Goal: Information Seeking & Learning: Check status

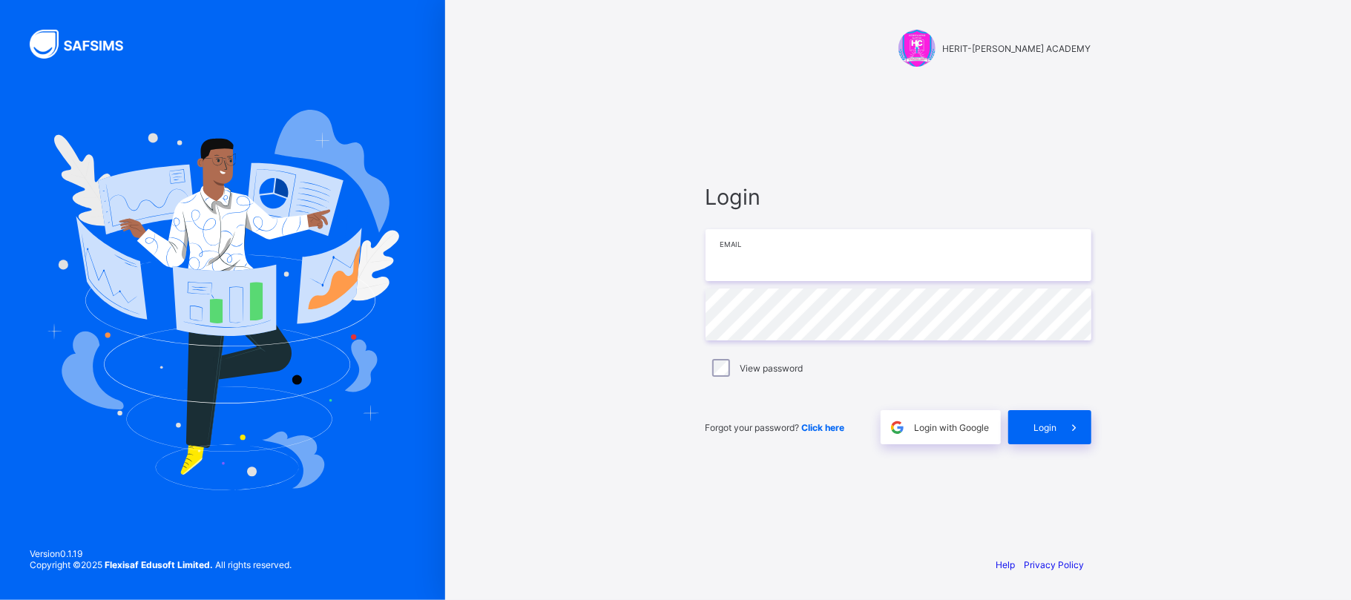
click at [814, 255] on input "email" at bounding box center [898, 255] width 386 height 52
type input "**********"
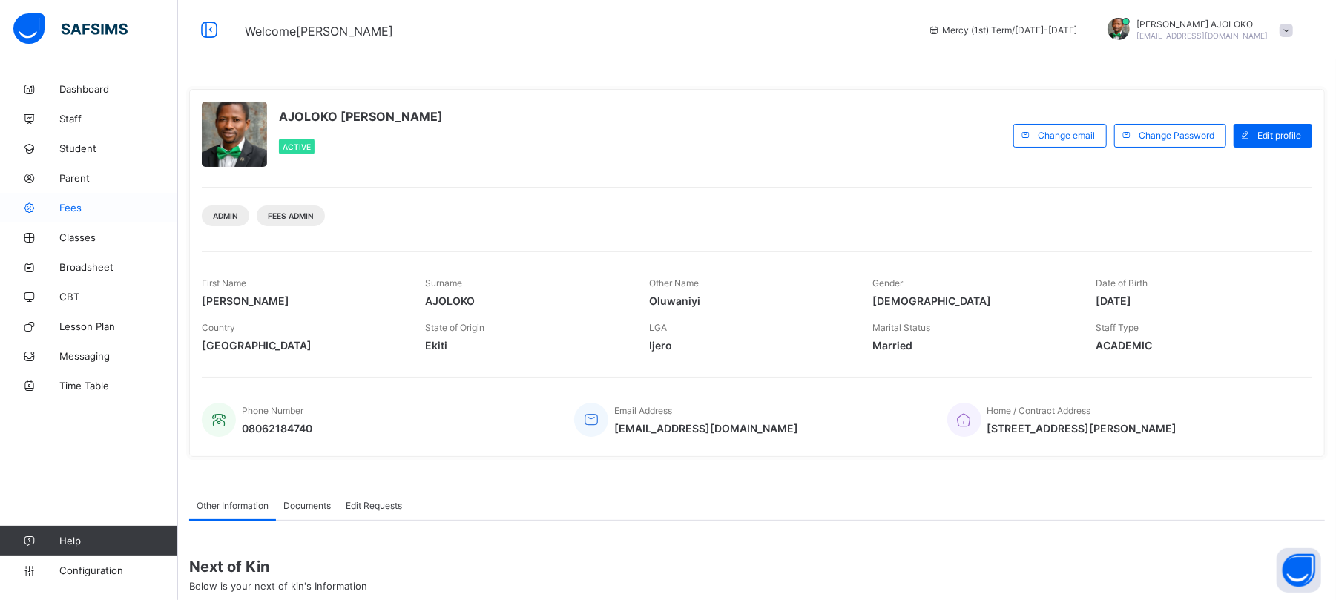
click at [75, 214] on link "Fees" at bounding box center [89, 208] width 178 height 30
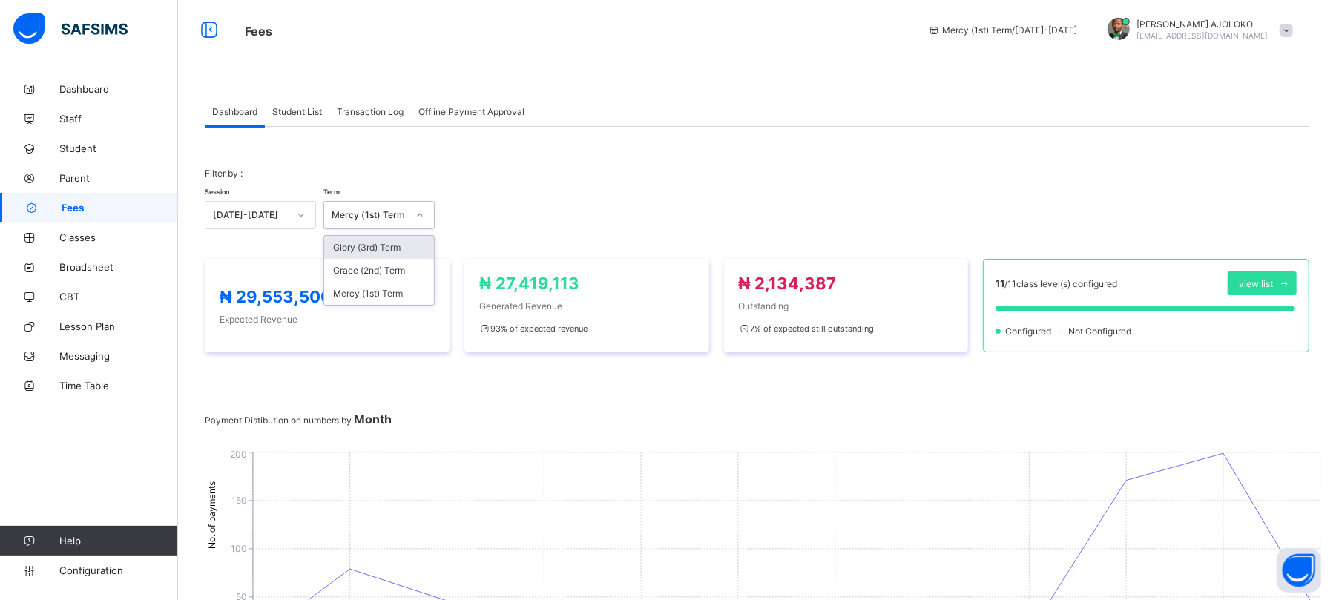
click at [372, 208] on div "Mercy (1st) Term" at bounding box center [365, 215] width 82 height 21
click at [406, 214] on div at bounding box center [420, 215] width 28 height 27
click at [378, 274] on div "Grace (2nd) Term" at bounding box center [379, 270] width 110 height 23
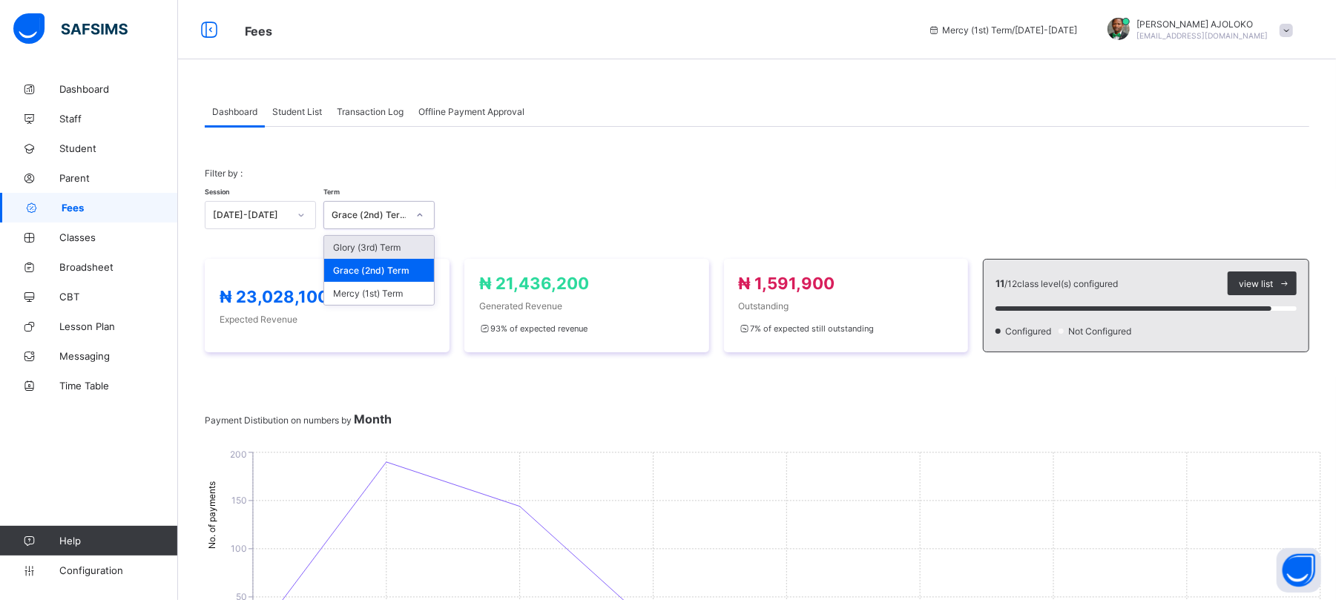
click at [398, 214] on div "Grace (2nd) Term" at bounding box center [370, 215] width 76 height 11
click at [372, 294] on div "Mercy (1st) Term" at bounding box center [379, 293] width 110 height 23
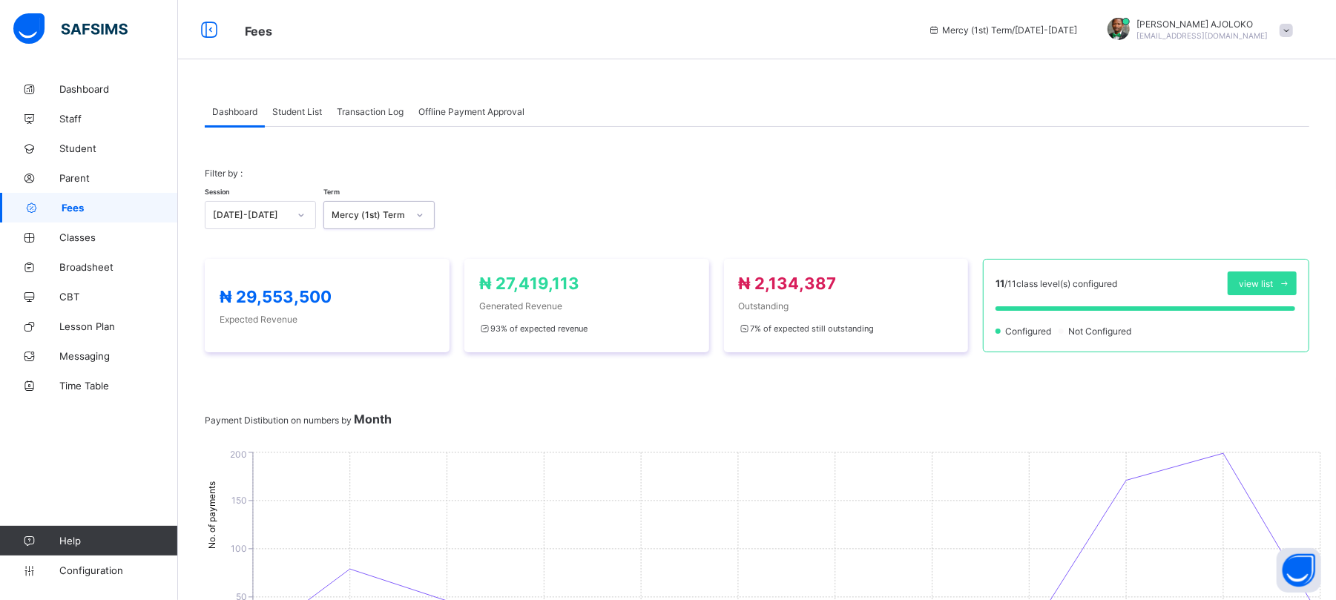
click at [298, 217] on icon at bounding box center [301, 215] width 9 height 15
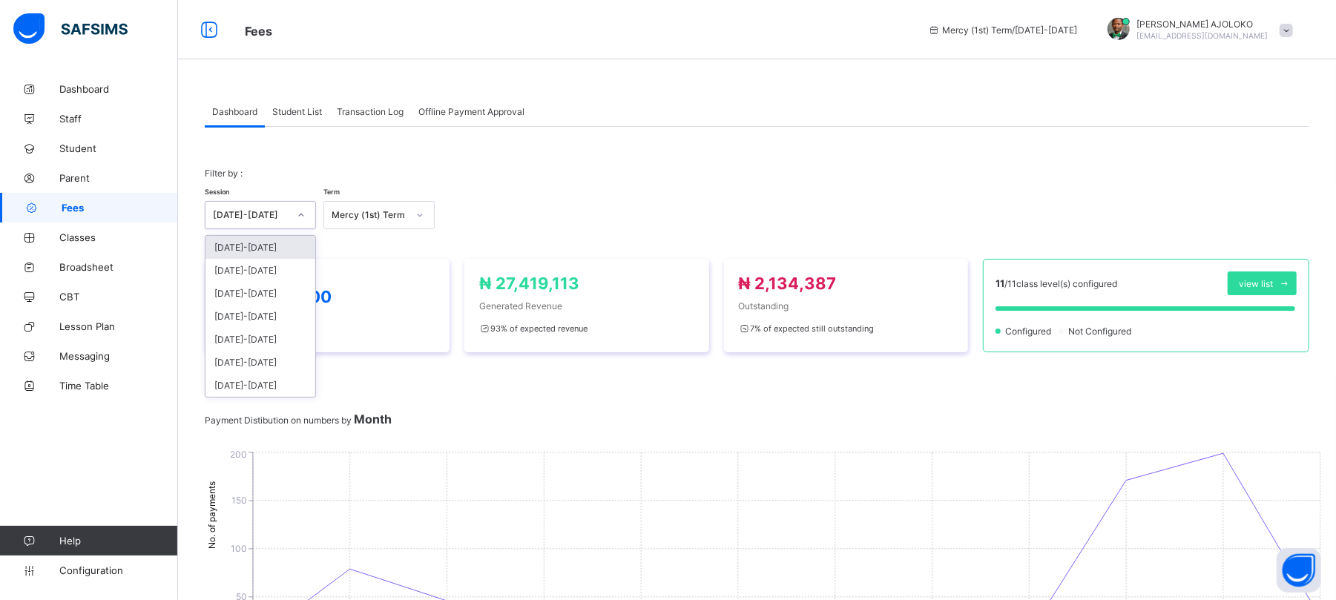
click at [267, 247] on div "[DATE]-[DATE]" at bounding box center [260, 247] width 110 height 23
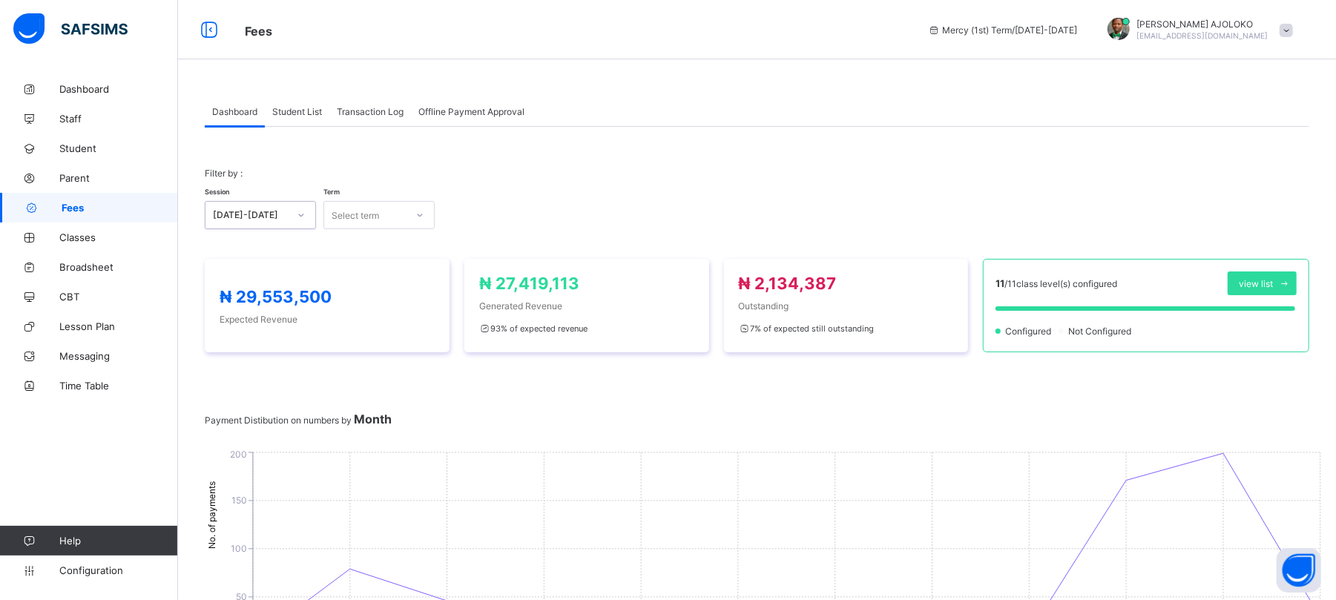
click at [420, 211] on icon at bounding box center [419, 215] width 9 height 15
click at [384, 255] on div "Mercy (1st) Term" at bounding box center [379, 247] width 110 height 23
click at [363, 217] on div "Mercy (1st) Term" at bounding box center [370, 215] width 76 height 11
click at [372, 277] on div "Grace (2nd) Term" at bounding box center [379, 270] width 110 height 23
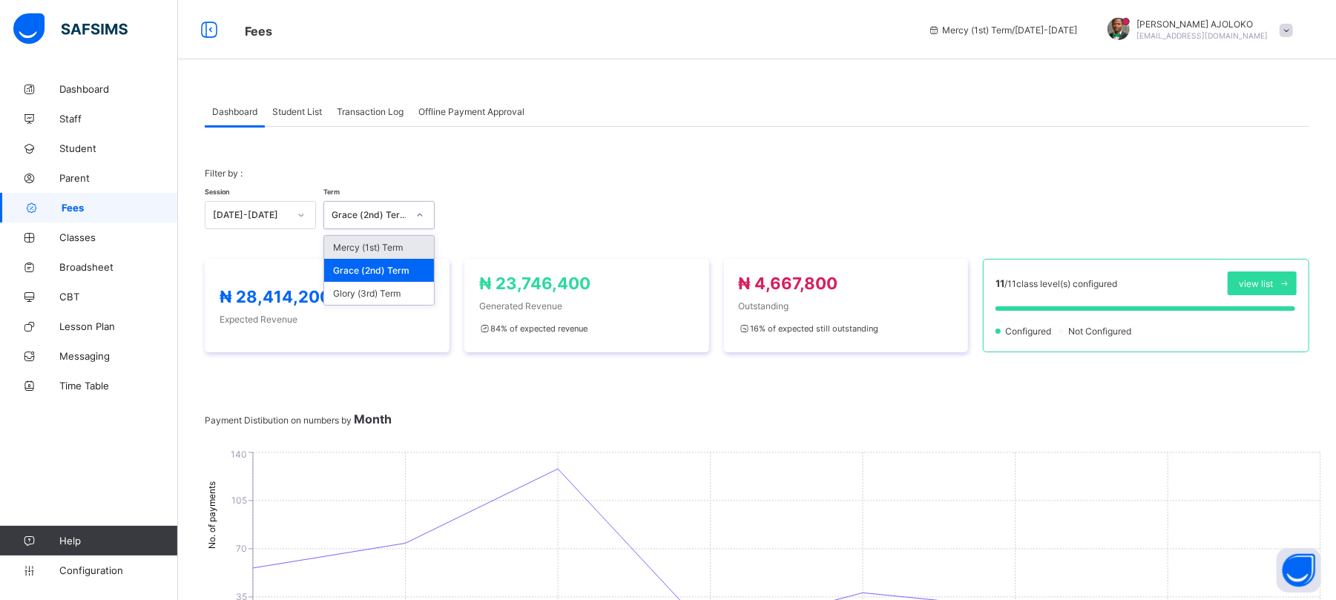
click at [374, 218] on div "Grace (2nd) Term" at bounding box center [370, 215] width 76 height 11
click at [383, 292] on div "Glory (3rd) Term" at bounding box center [379, 293] width 110 height 23
click at [292, 113] on span "Student List" at bounding box center [297, 111] width 50 height 11
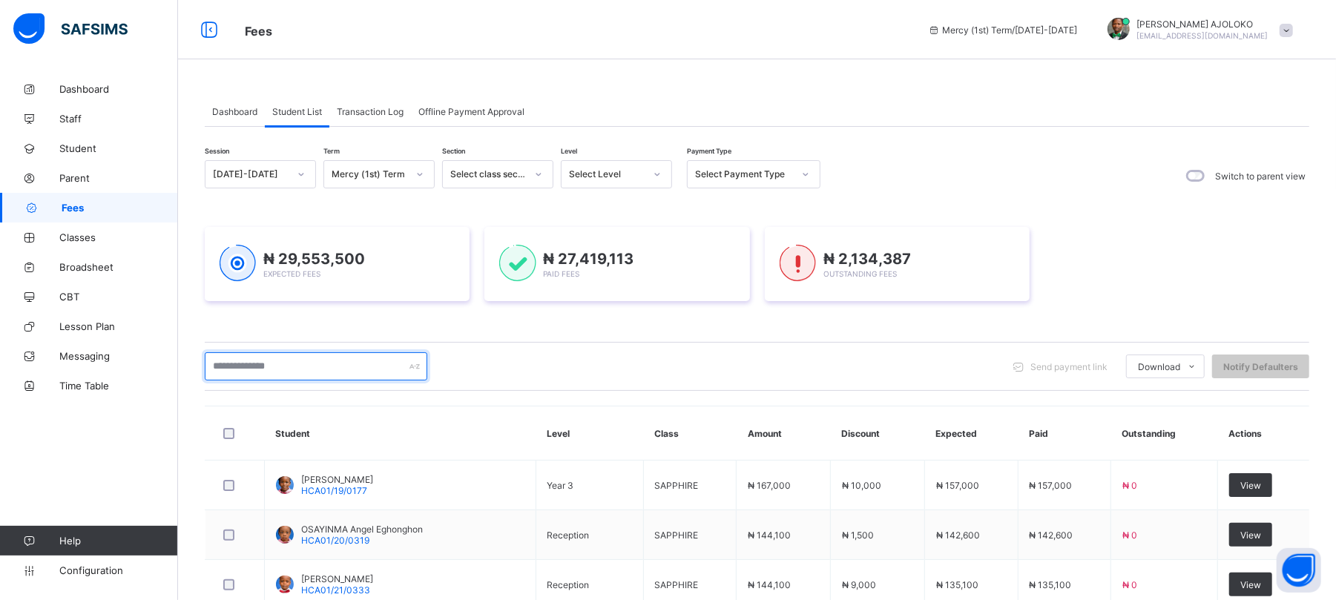
click at [314, 375] on input "text" at bounding box center [316, 366] width 223 height 28
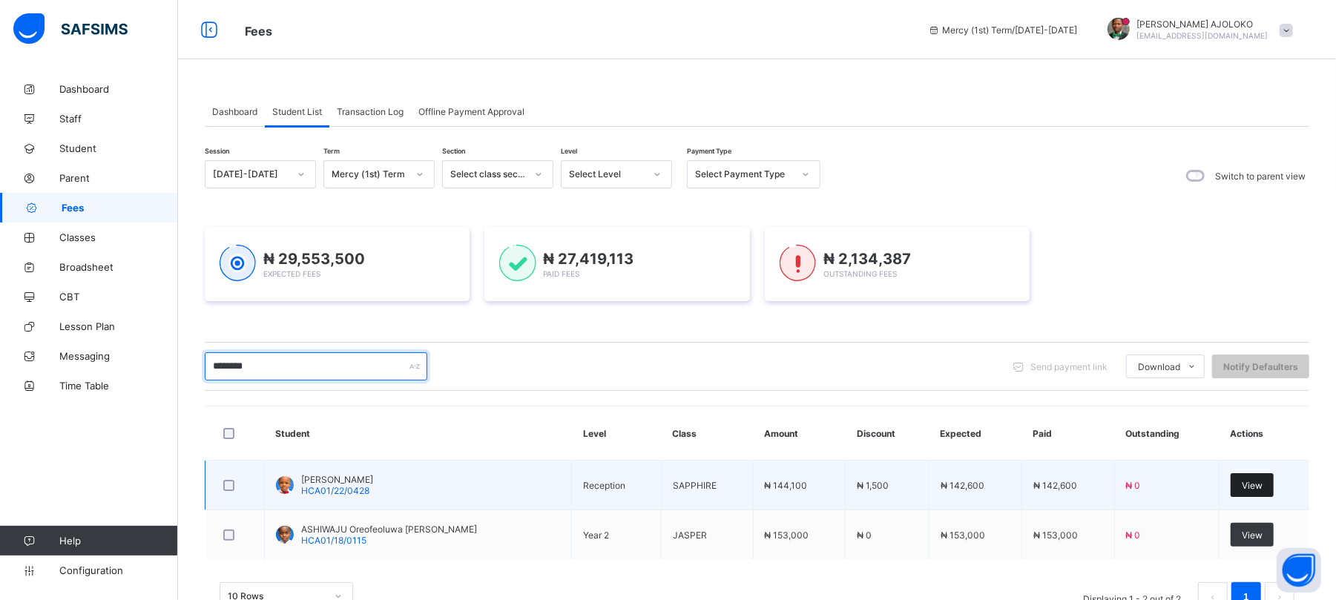
type input "********"
click at [1258, 482] on span "View" at bounding box center [1252, 485] width 21 height 11
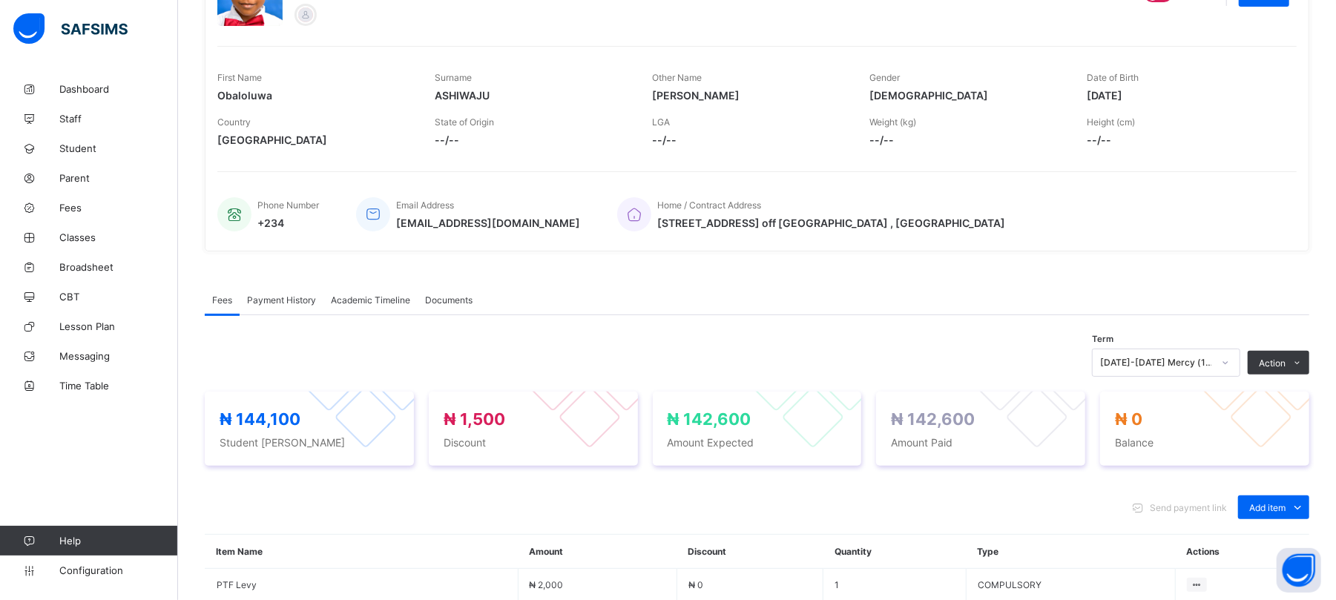
scroll to position [193, 0]
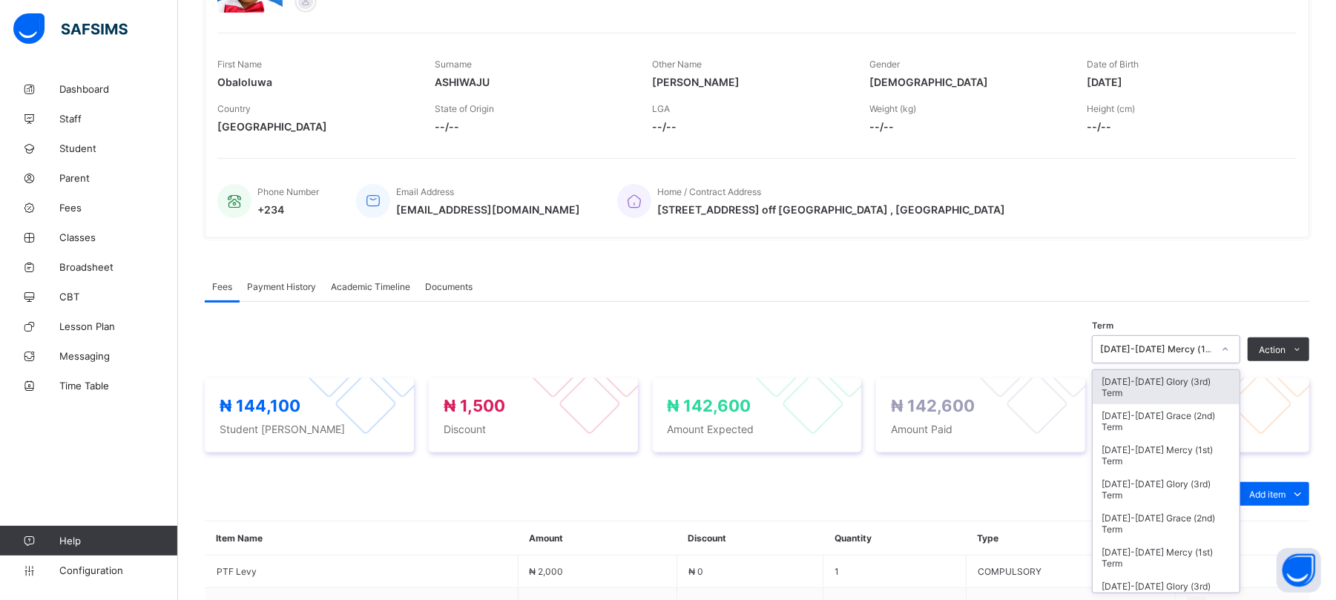
click at [1182, 355] on div "[DATE]-[DATE] Mercy (1st) Term" at bounding box center [1156, 349] width 113 height 11
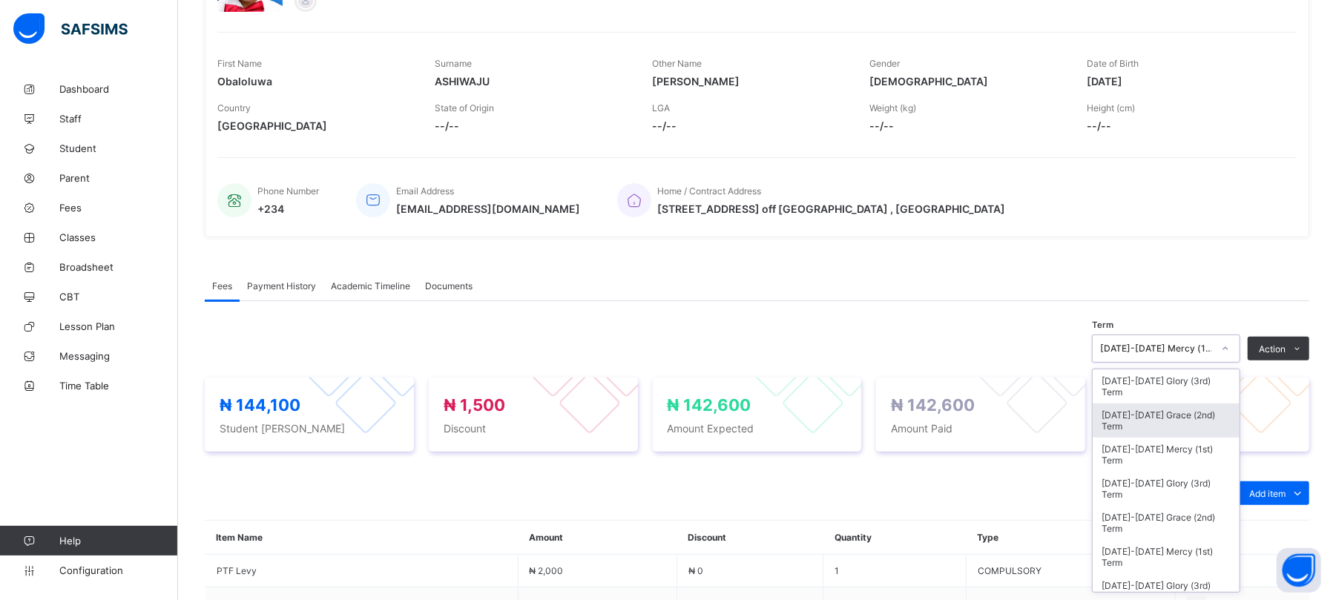
click at [1188, 419] on div "[DATE]-[DATE] Grace (2nd) Term" at bounding box center [1166, 420] width 147 height 34
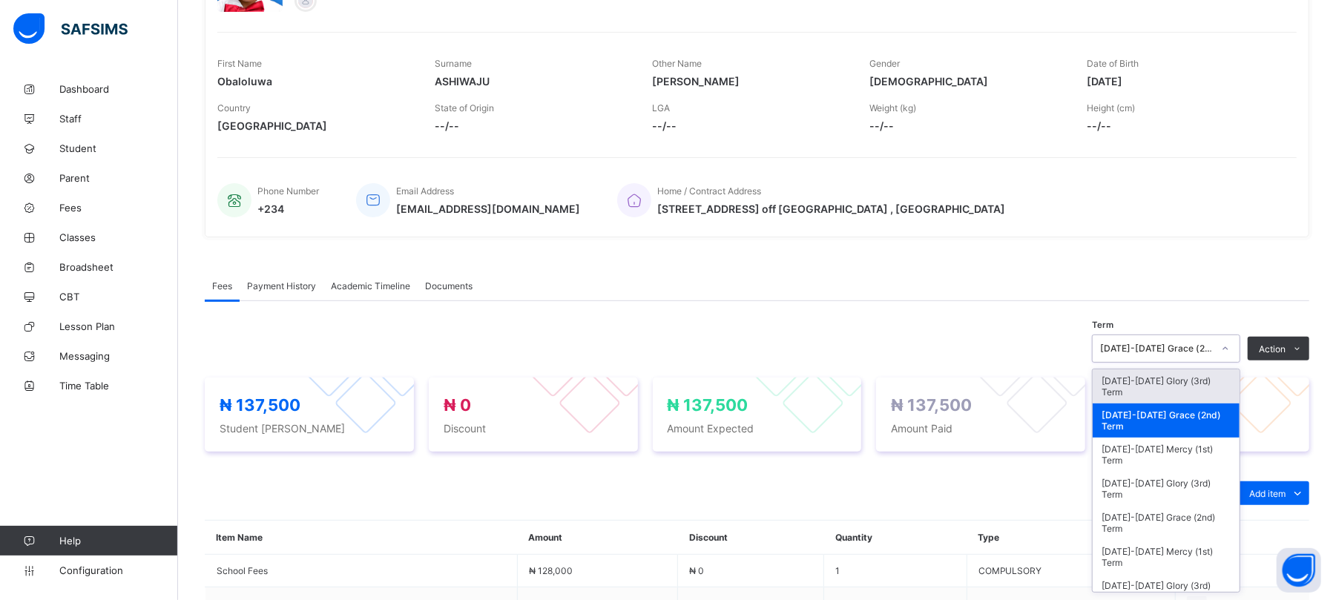
click at [1178, 349] on div "[DATE]-[DATE] Grace (2nd) Term" at bounding box center [1156, 348] width 113 height 11
click at [1167, 386] on div "[DATE]-[DATE] Glory (3rd) Term" at bounding box center [1166, 386] width 147 height 34
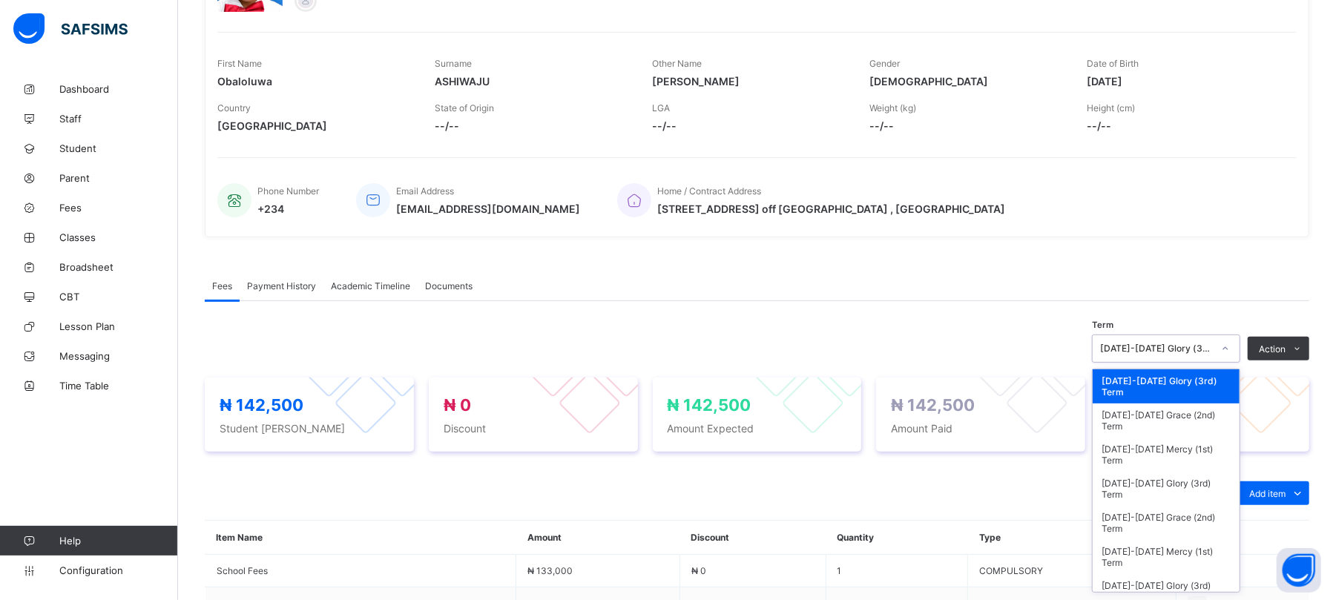
click at [1213, 346] on div "[DATE]-[DATE] Glory (3rd) Term" at bounding box center [1156, 348] width 113 height 11
click at [1164, 487] on div "[DATE]-[DATE] Glory (3rd) Term" at bounding box center [1166, 489] width 147 height 34
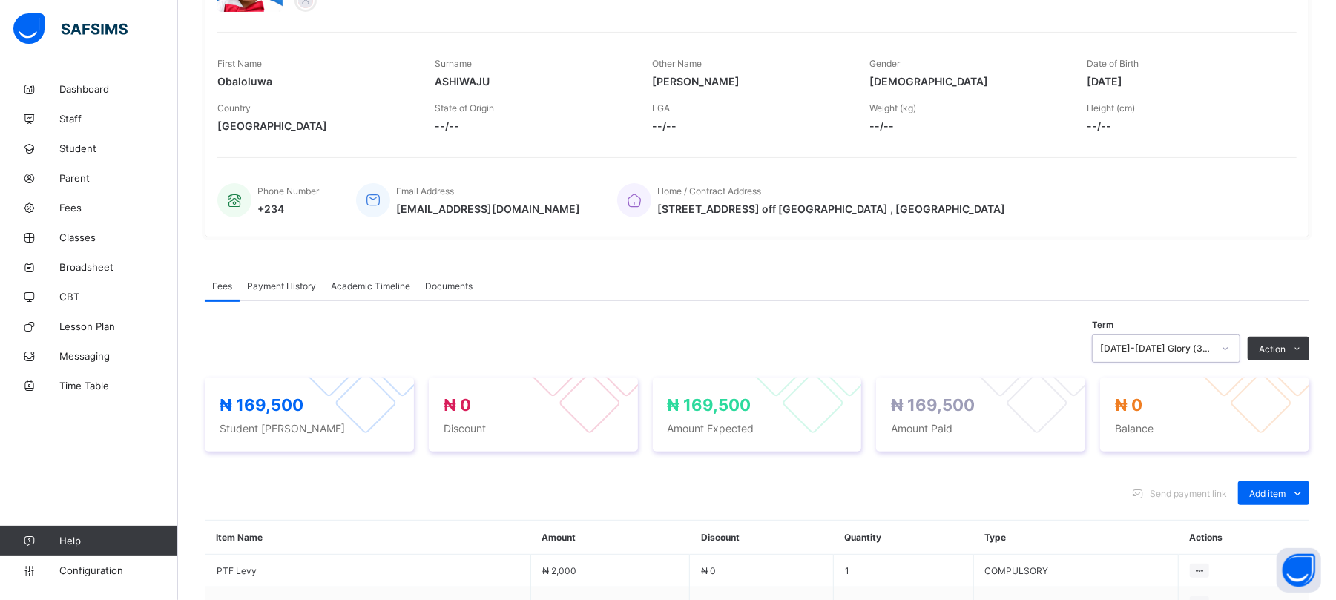
click at [1202, 347] on div "[DATE]-[DATE] Glory (3rd) Term" at bounding box center [1156, 348] width 113 height 11
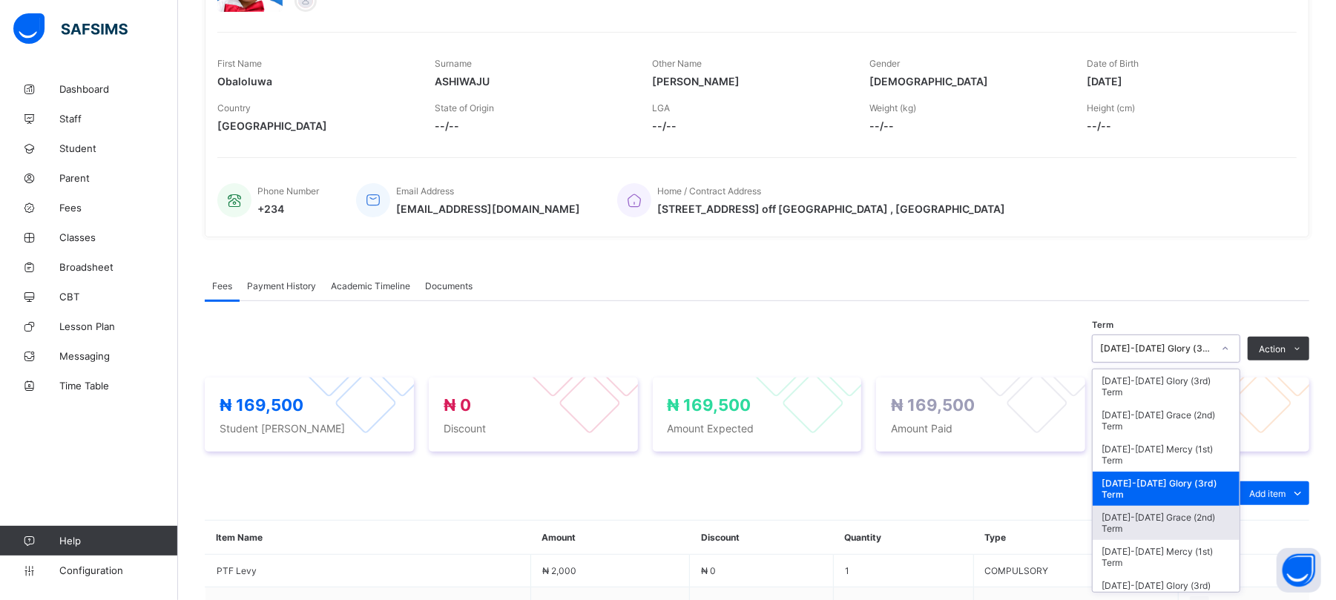
click at [1190, 518] on div "[DATE]-[DATE] Grace (2nd) Term" at bounding box center [1166, 523] width 147 height 34
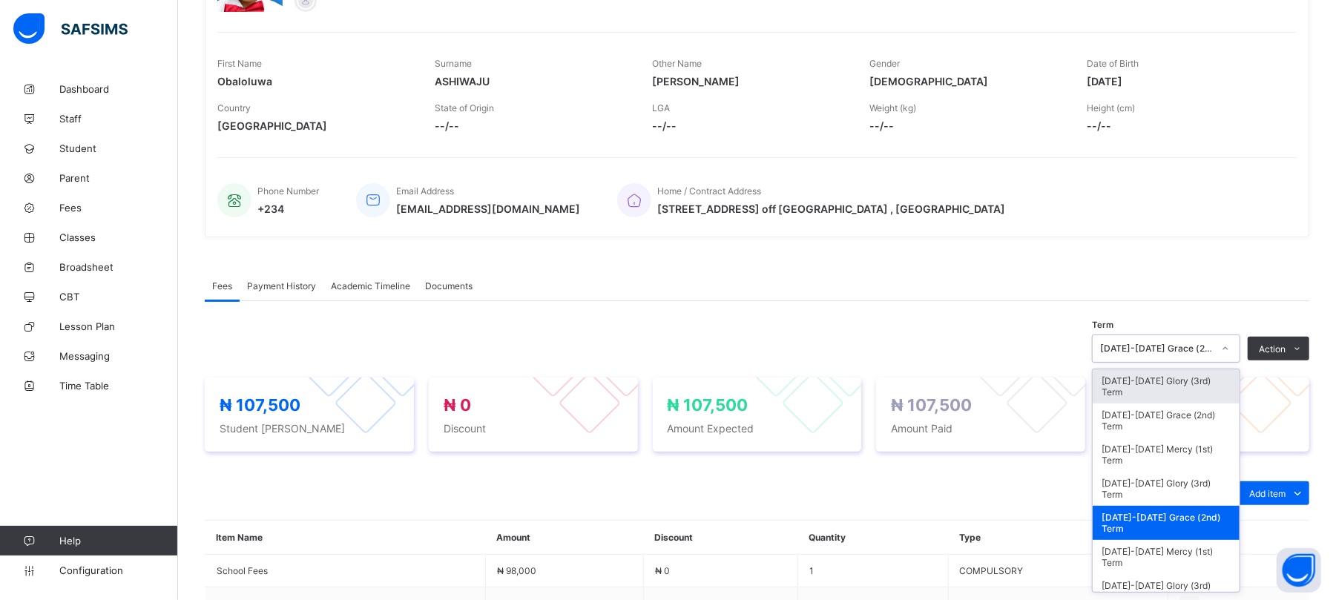
click at [1169, 353] on div "[DATE]-[DATE] Grace (2nd) Term" at bounding box center [1156, 348] width 113 height 11
click at [1170, 541] on div "[DATE]-[DATE] Mercy (1st) Term" at bounding box center [1166, 557] width 147 height 34
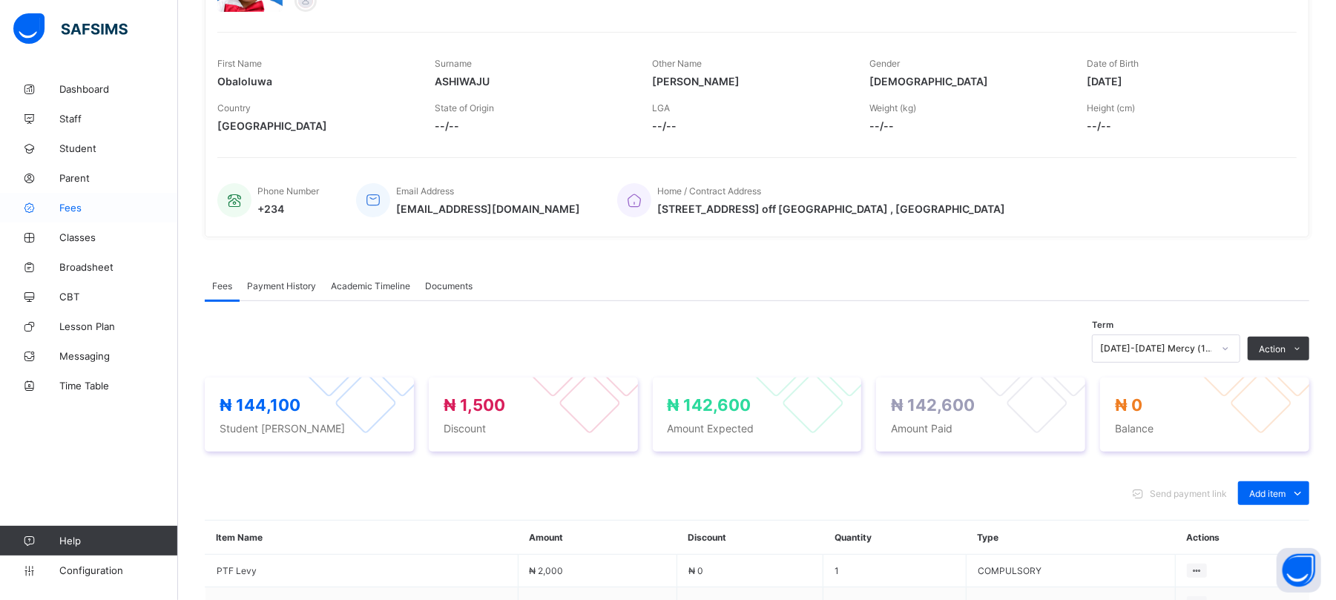
click at [64, 208] on span "Fees" at bounding box center [118, 208] width 119 height 12
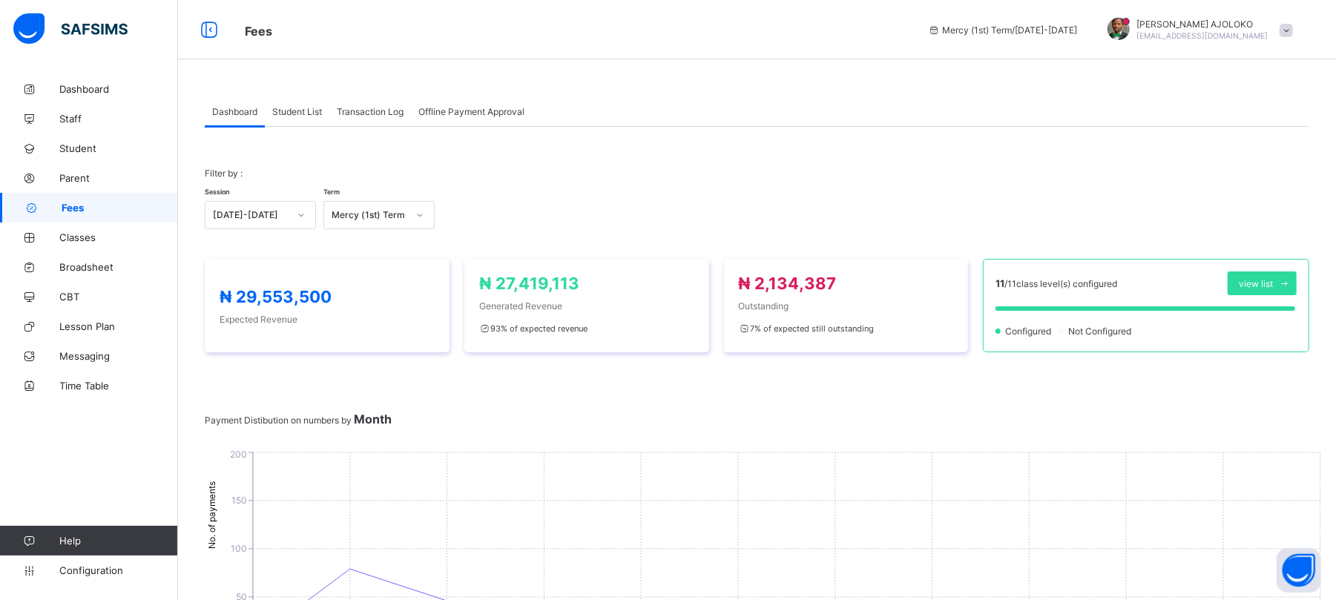
click at [291, 108] on span "Student List" at bounding box center [297, 111] width 50 height 11
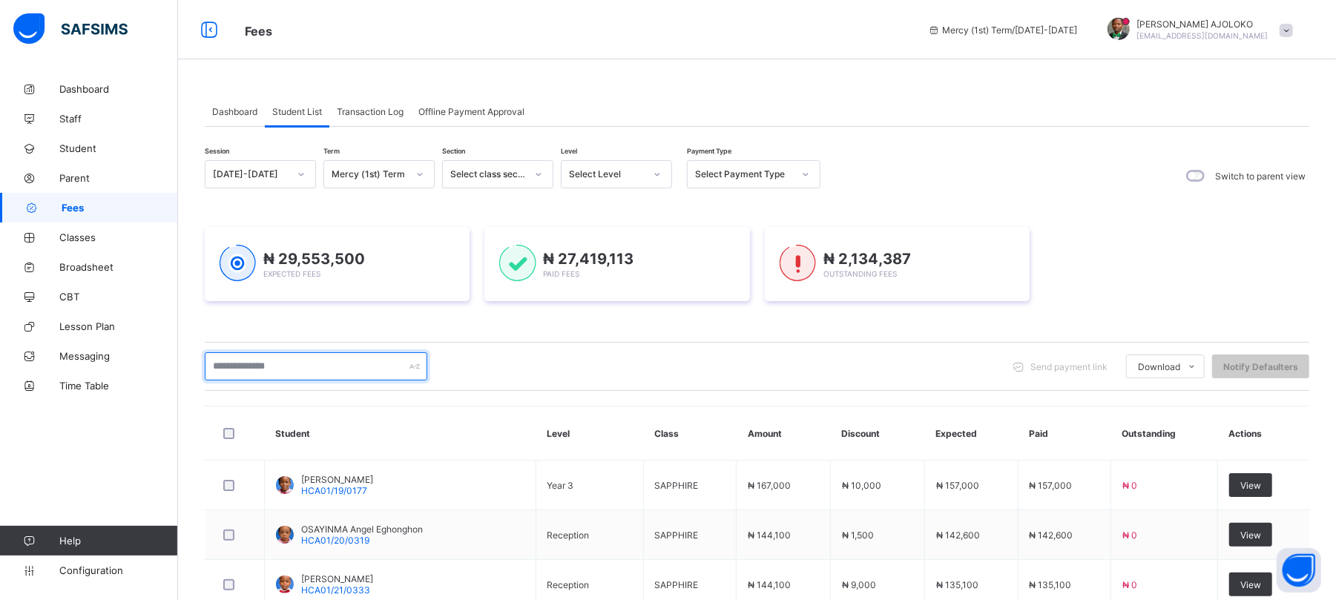
click at [304, 371] on input "text" at bounding box center [316, 366] width 223 height 28
click at [239, 363] on input "text" at bounding box center [316, 366] width 223 height 28
type input "*"
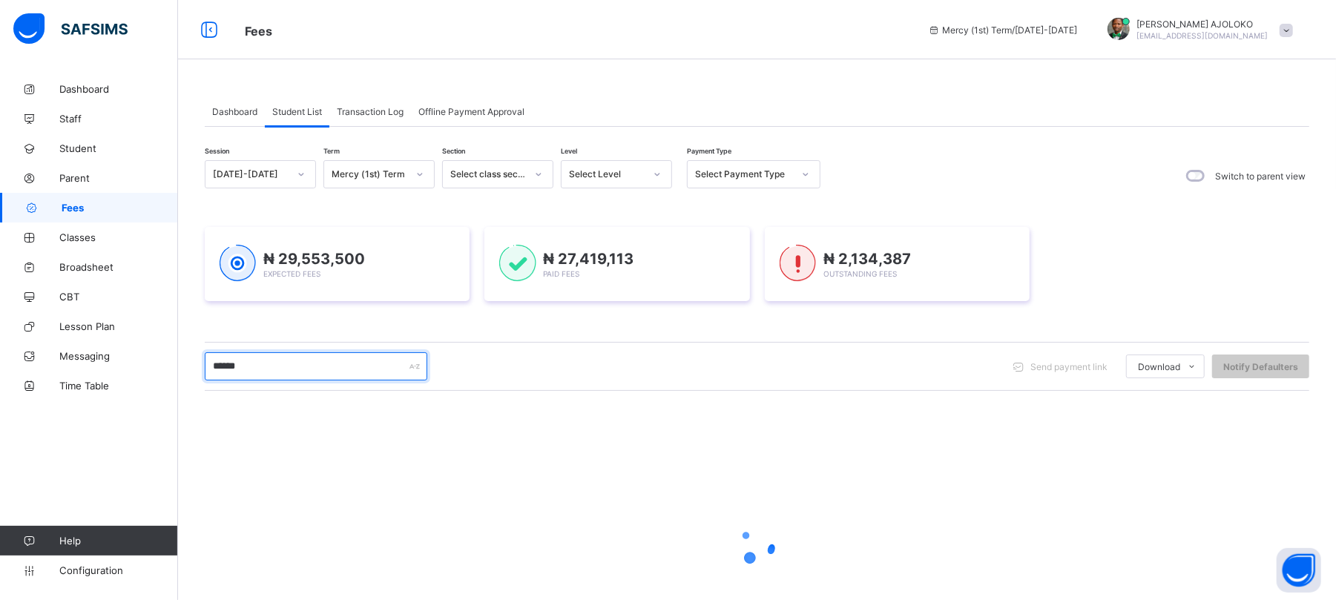
type input "********"
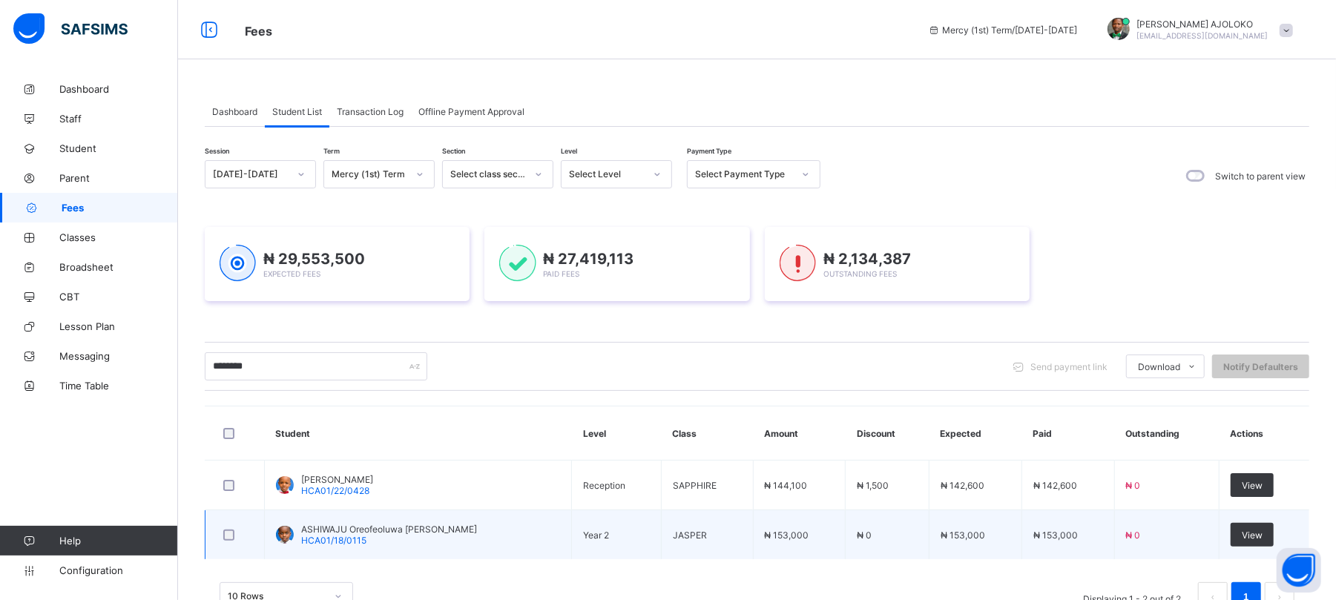
click at [348, 535] on span "ASHIWAJU Oreofeoluwa [PERSON_NAME]" at bounding box center [389, 529] width 176 height 11
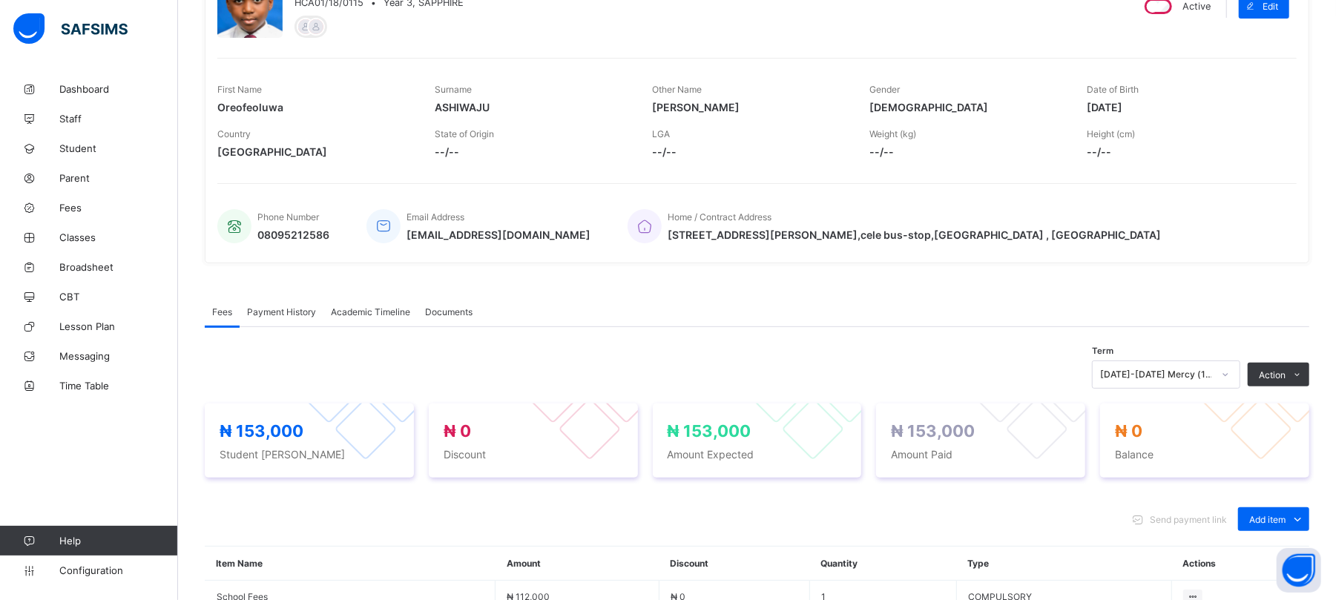
click at [1181, 389] on div "[DATE]-[DATE] Mercy (1st) Term" at bounding box center [1166, 374] width 148 height 28
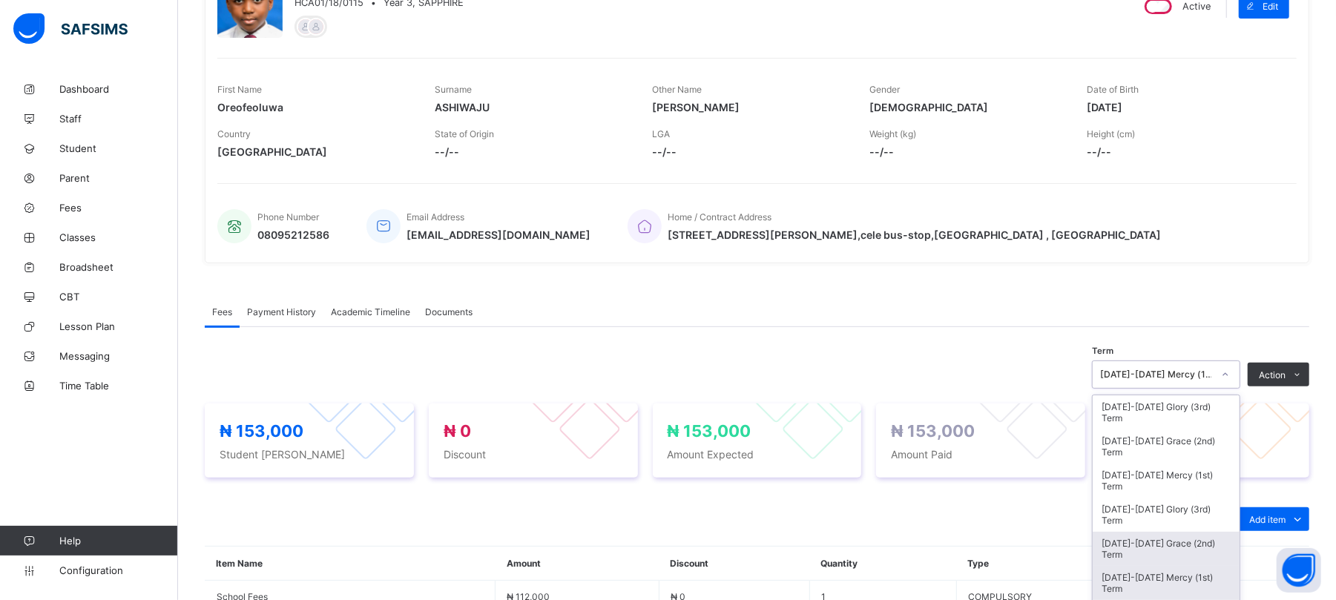
scroll to position [200, 0]
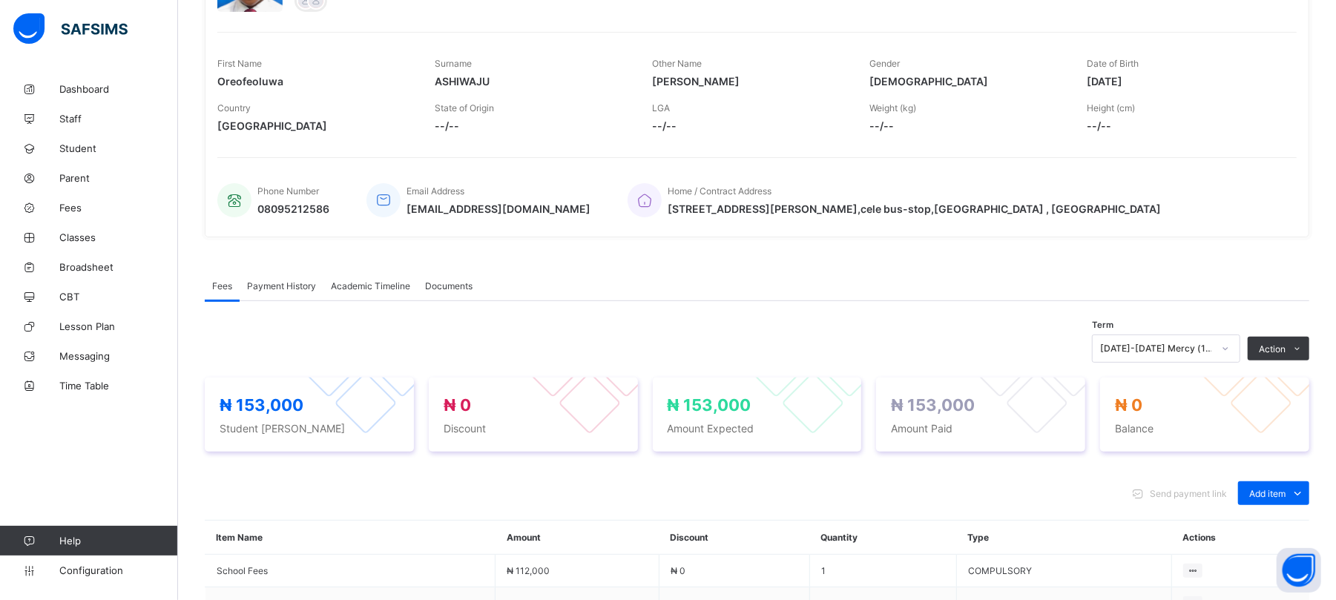
click at [1271, 289] on div "Fees Payment History Academic Timeline Documents" at bounding box center [757, 286] width 1104 height 30
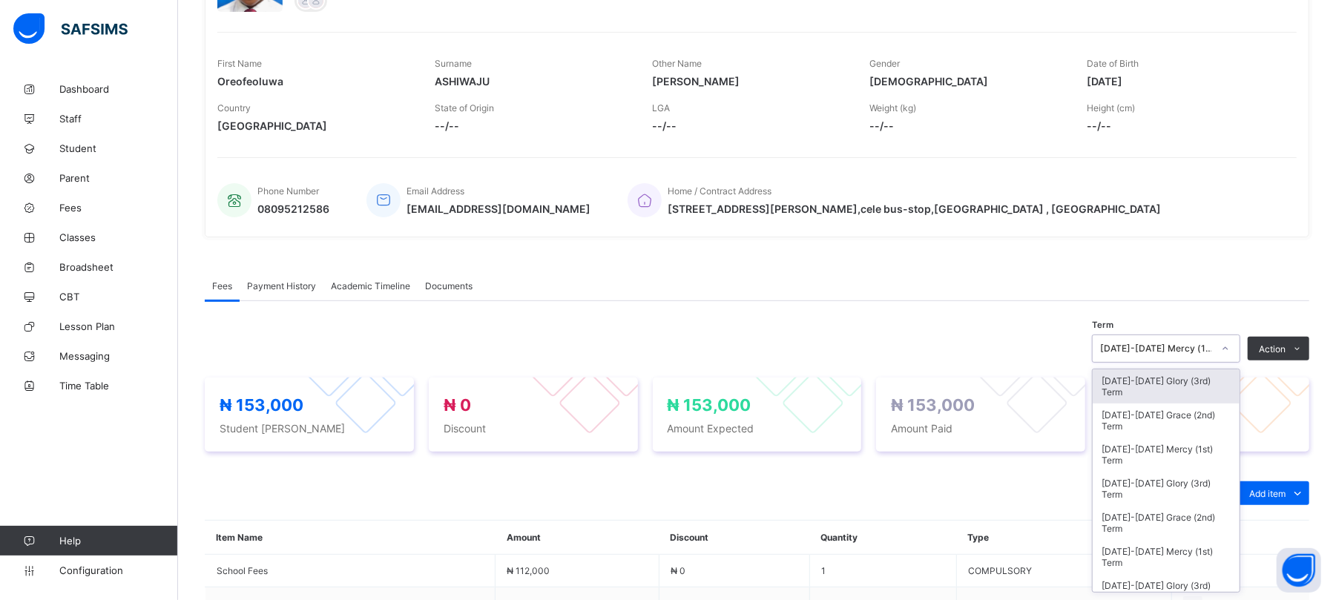
click at [1199, 345] on div "[DATE]-[DATE] Mercy (1st) Term" at bounding box center [1156, 348] width 113 height 11
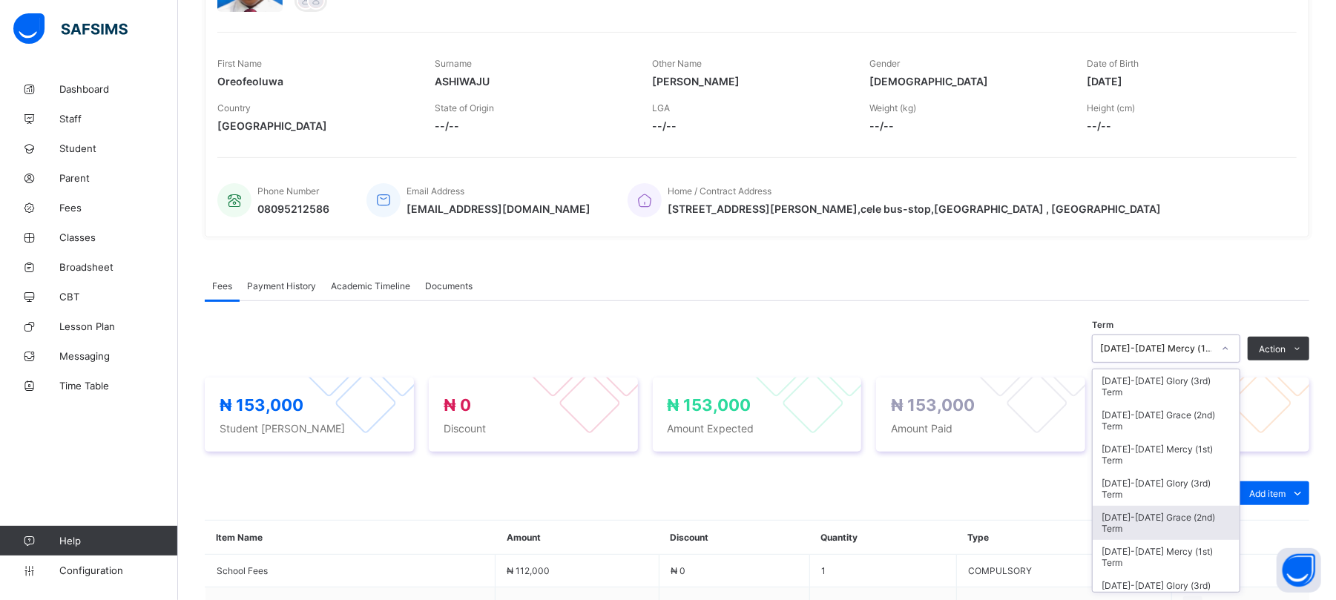
click at [1182, 522] on div "[DATE]-[DATE] Grace (2nd) Term" at bounding box center [1166, 523] width 147 height 34
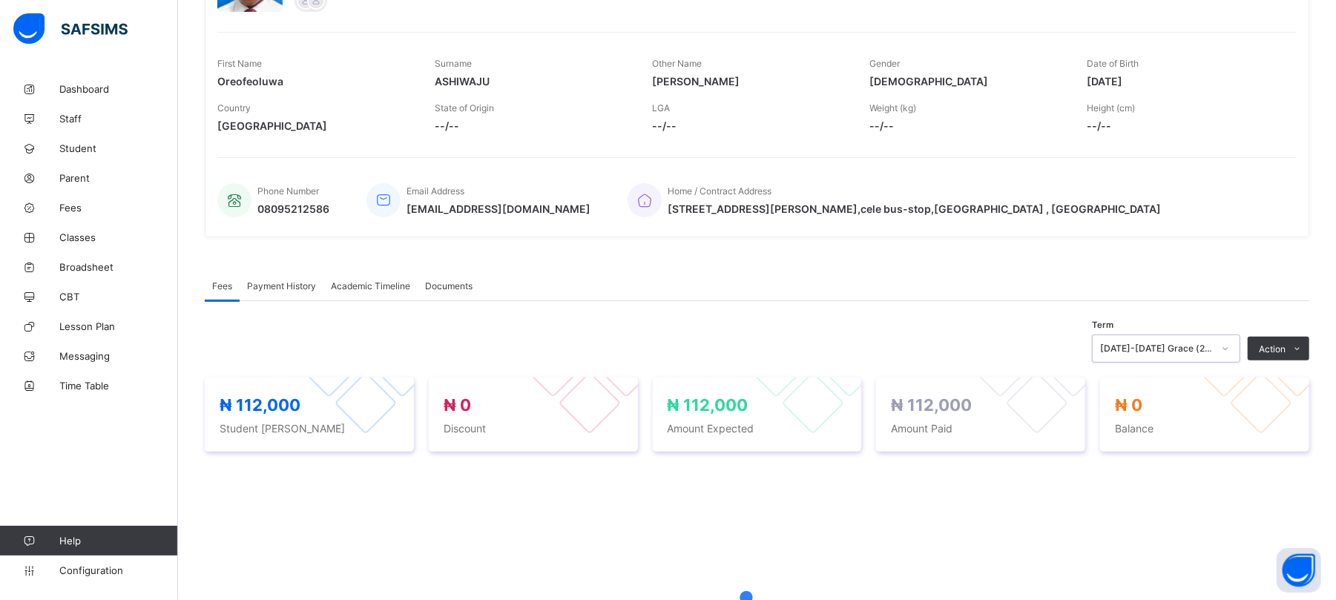
click at [1203, 345] on div "[DATE]-[DATE] Grace (2nd) Term" at bounding box center [1156, 348] width 113 height 11
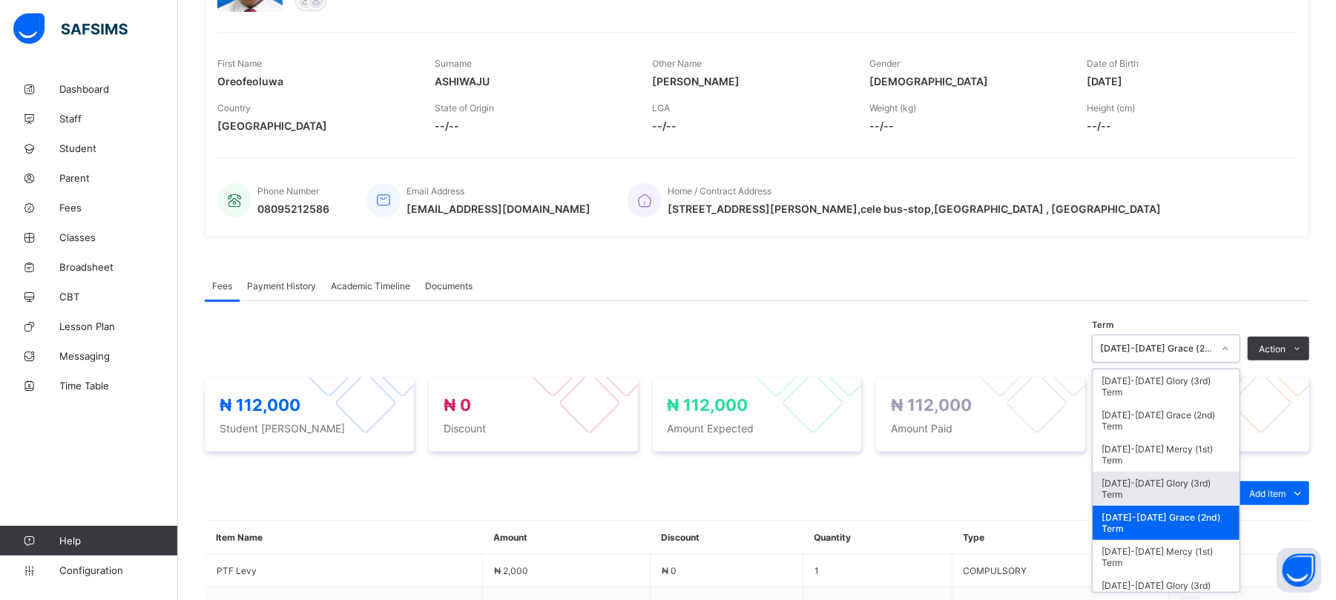
click at [1143, 484] on div "[DATE]-[DATE] Glory (3rd) Term" at bounding box center [1166, 489] width 147 height 34
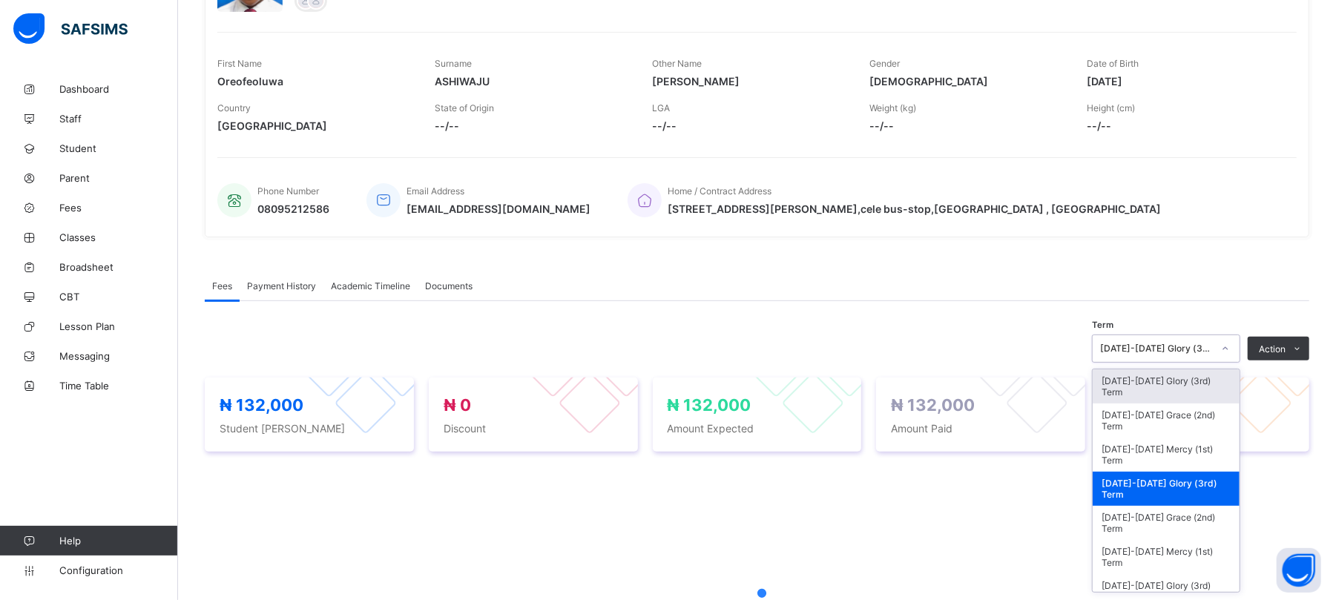
click at [1143, 355] on div "[DATE]-[DATE] Glory (3rd) Term" at bounding box center [1152, 348] width 119 height 21
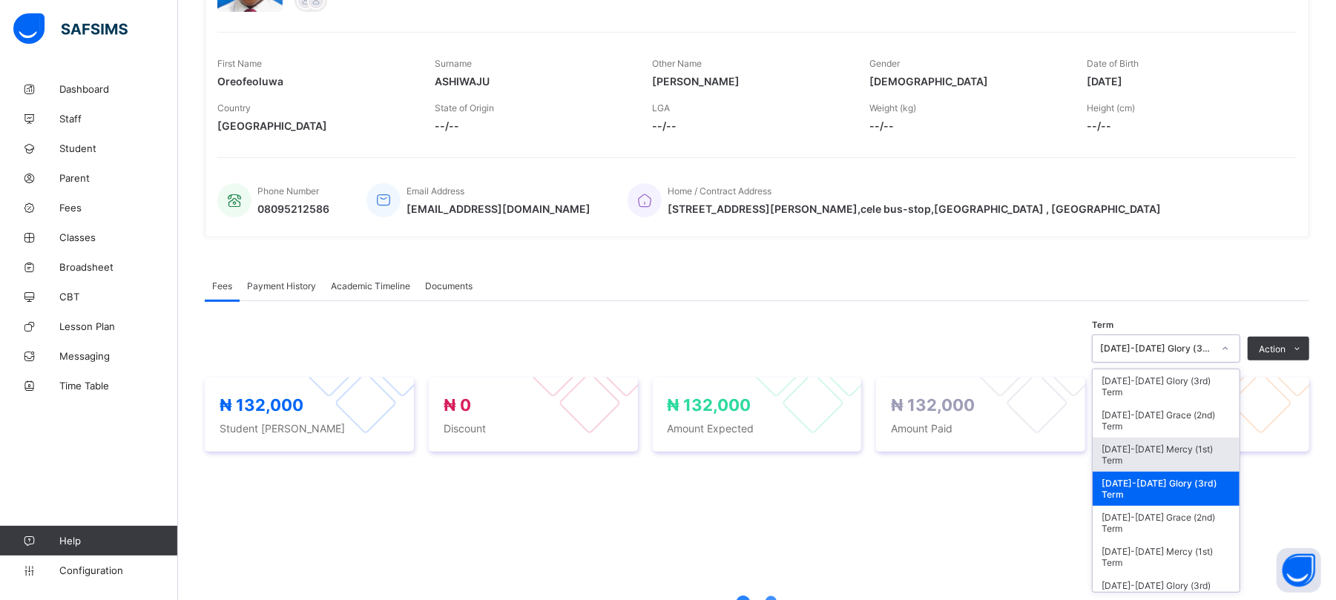
click at [1148, 452] on div "[DATE]-[DATE] Mercy (1st) Term" at bounding box center [1166, 455] width 147 height 34
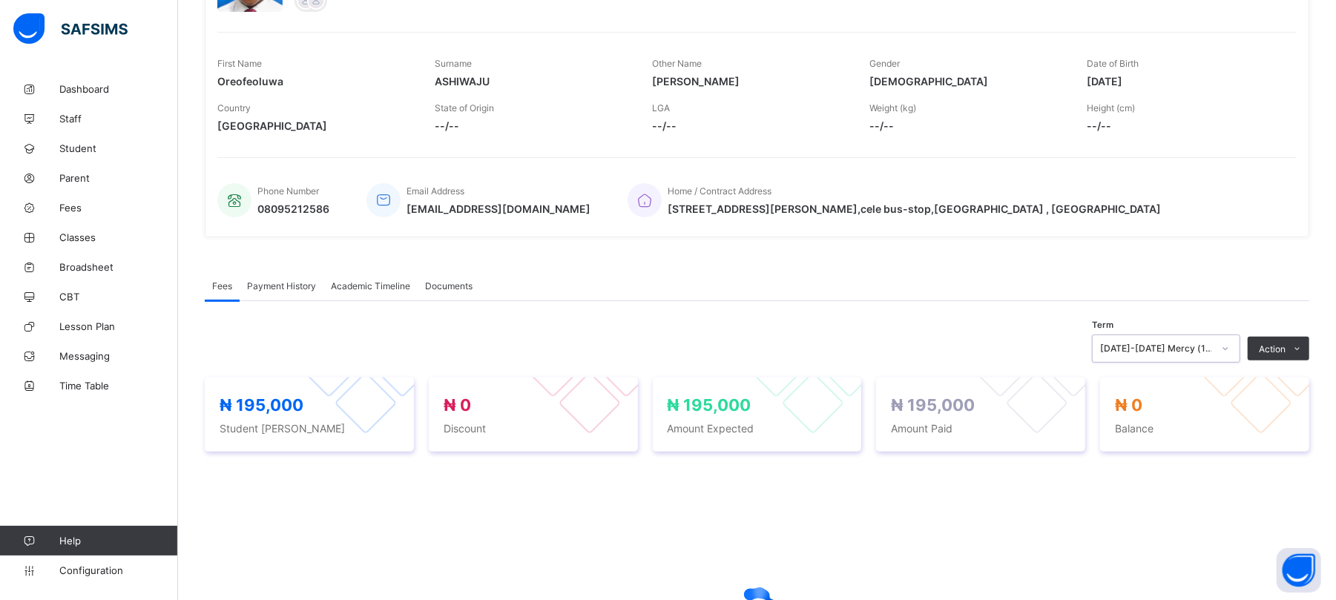
click at [1163, 353] on div "[DATE]-[DATE] Mercy (1st) Term" at bounding box center [1156, 348] width 113 height 11
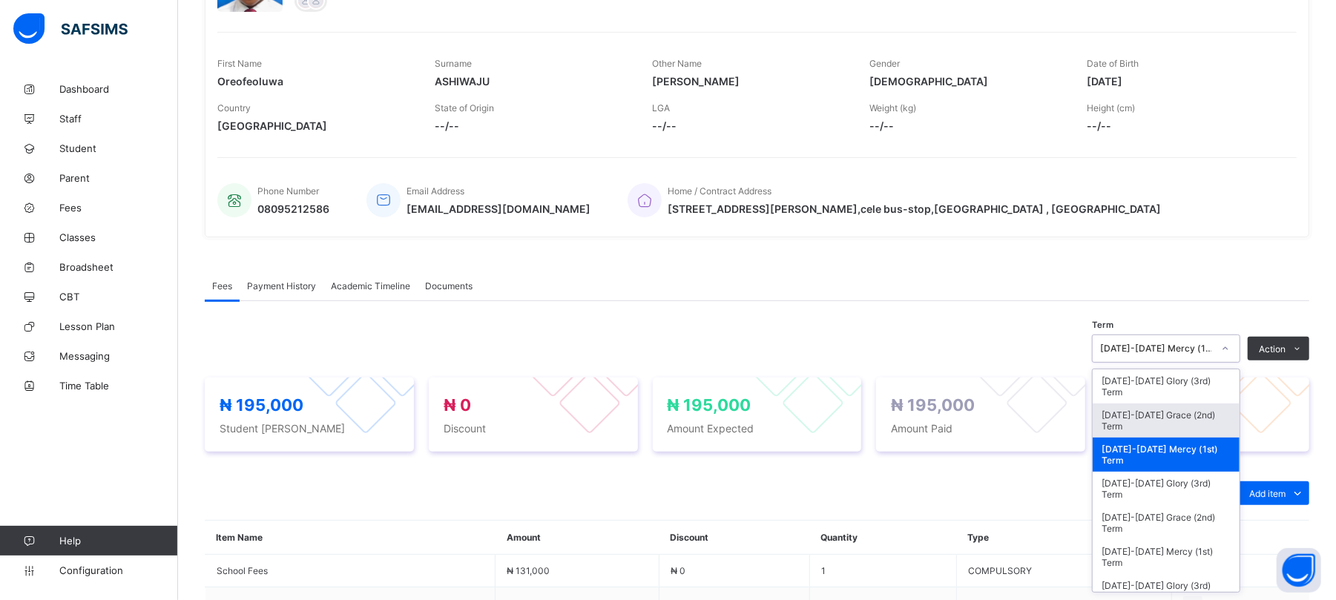
click at [1164, 414] on div "[DATE]-[DATE] Grace (2nd) Term" at bounding box center [1166, 420] width 147 height 34
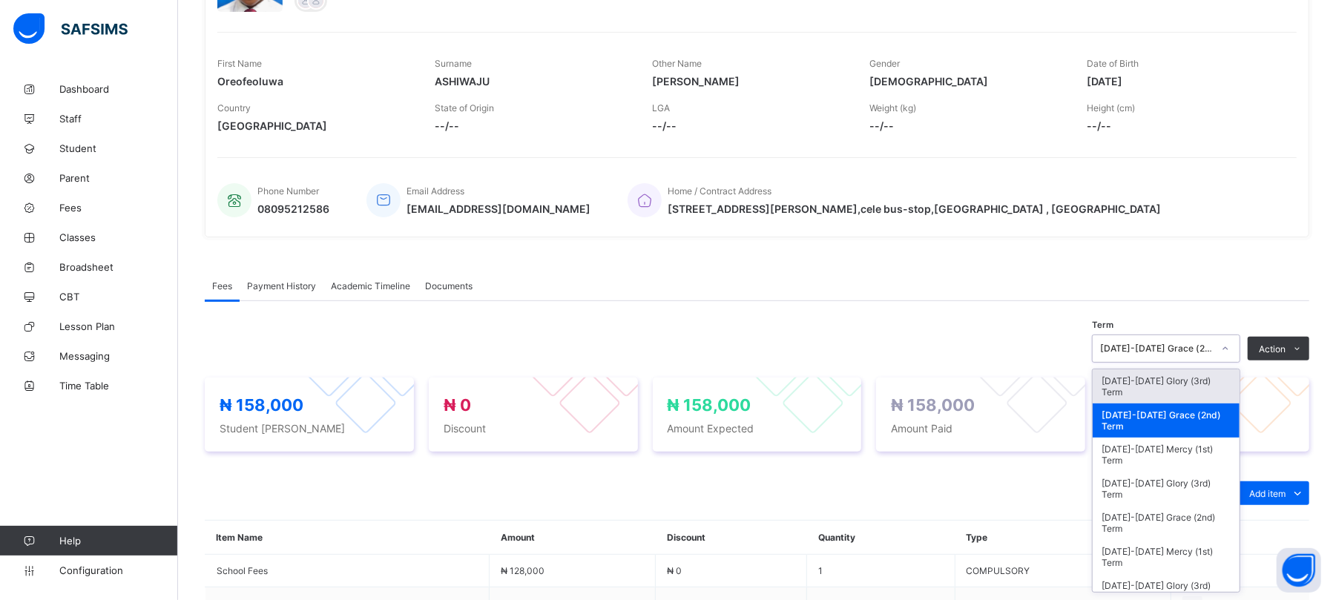
click at [1156, 352] on div "[DATE]-[DATE] Grace (2nd) Term" at bounding box center [1156, 348] width 113 height 11
click at [1162, 384] on div "[DATE]-[DATE] Glory (3rd) Term" at bounding box center [1166, 386] width 147 height 34
